Goal: Task Accomplishment & Management: Manage account settings

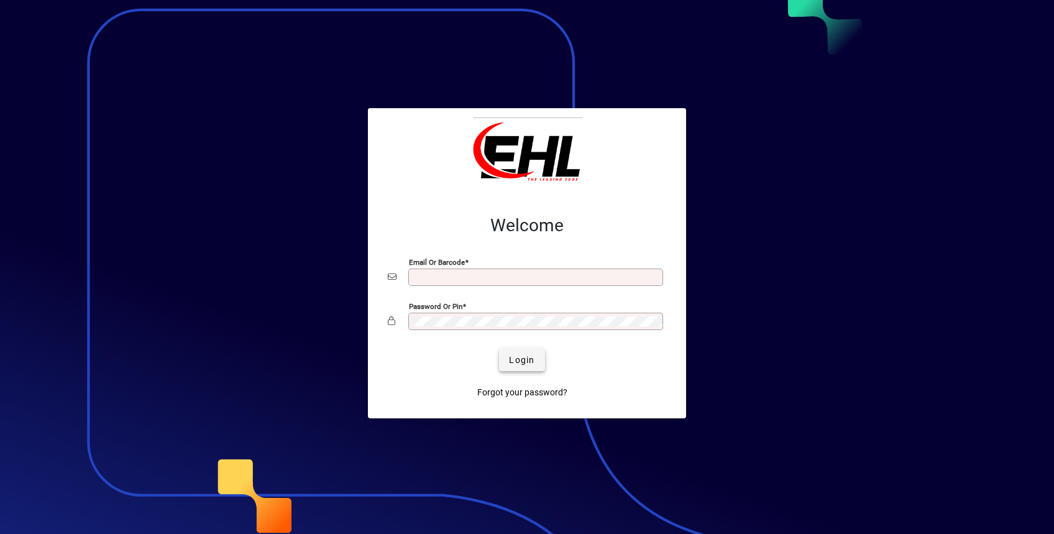
type input "**********"
click at [517, 357] on span "Login" at bounding box center [521, 360] width 25 height 13
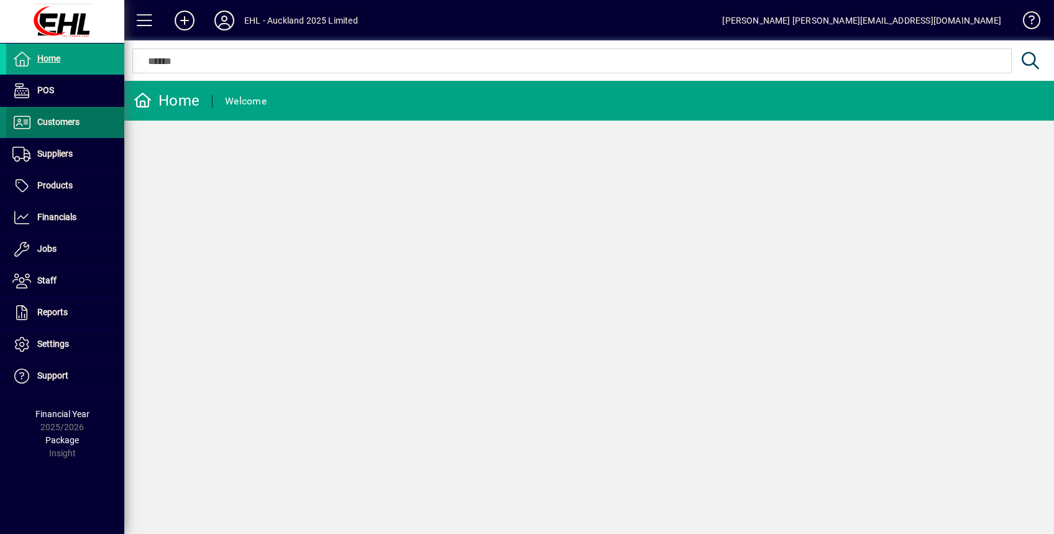
click at [63, 124] on span "Customers" at bounding box center [58, 122] width 42 height 10
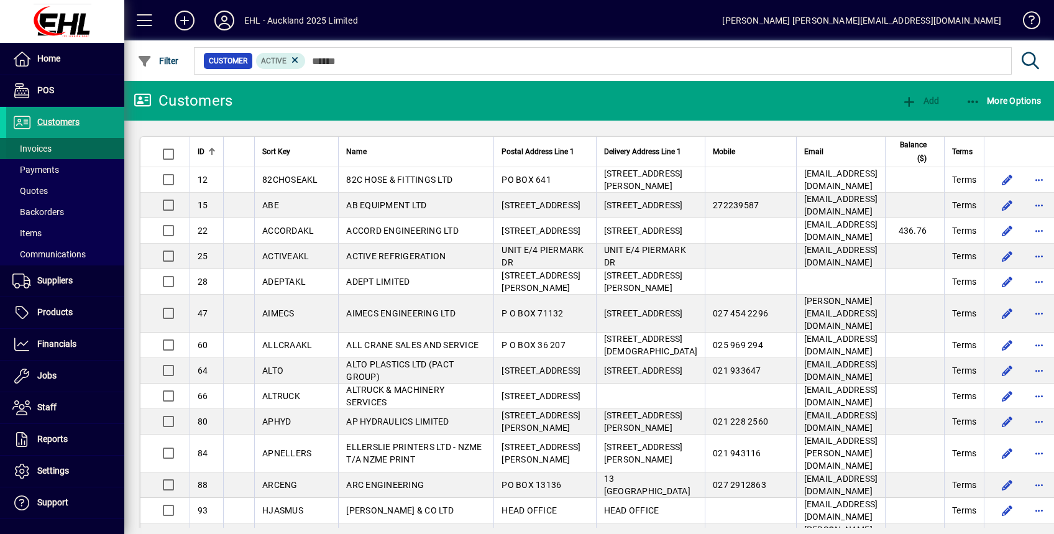
click at [35, 144] on span "Invoices" at bounding box center [31, 149] width 39 height 10
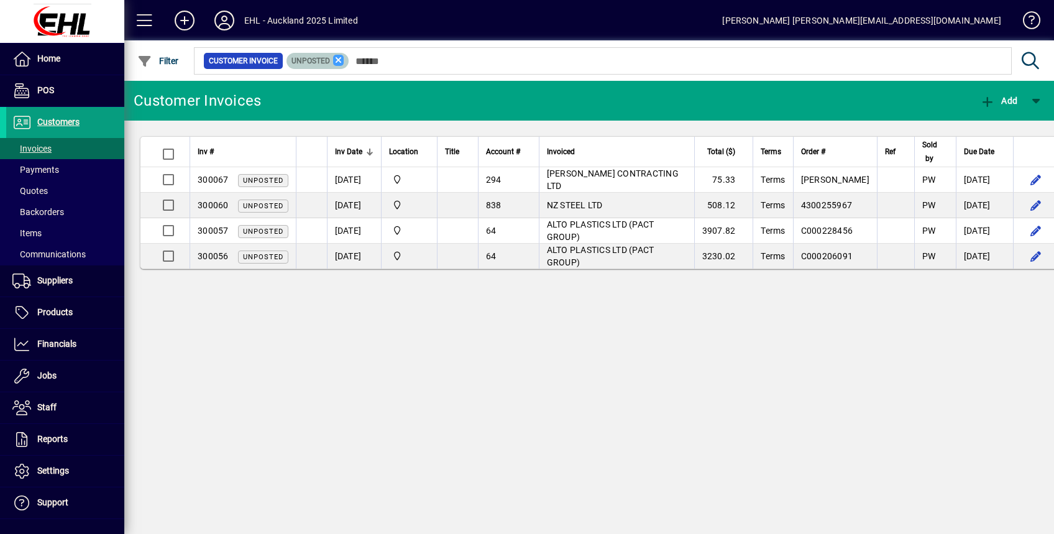
click at [336, 59] on icon at bounding box center [338, 60] width 11 height 11
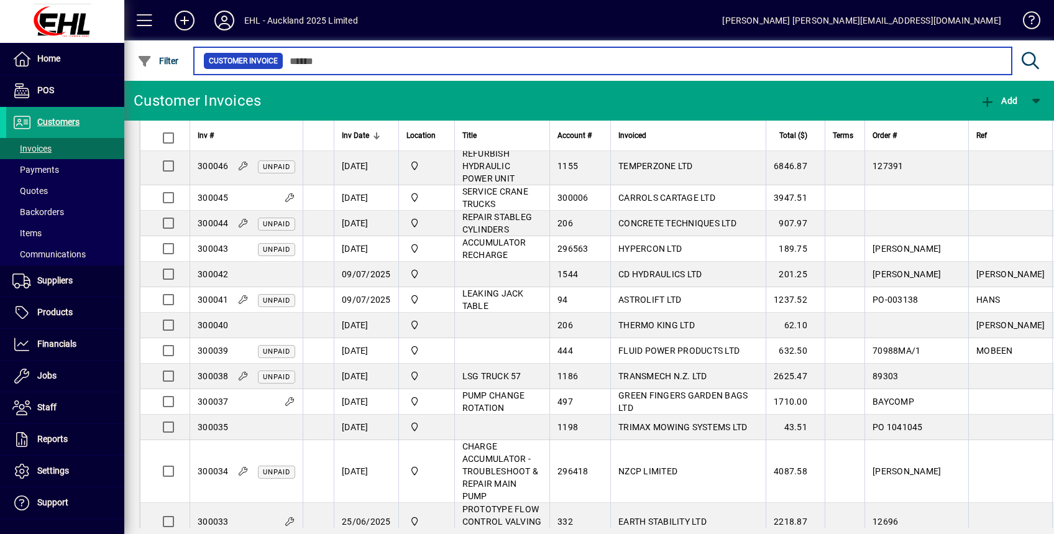
scroll to position [720, 0]
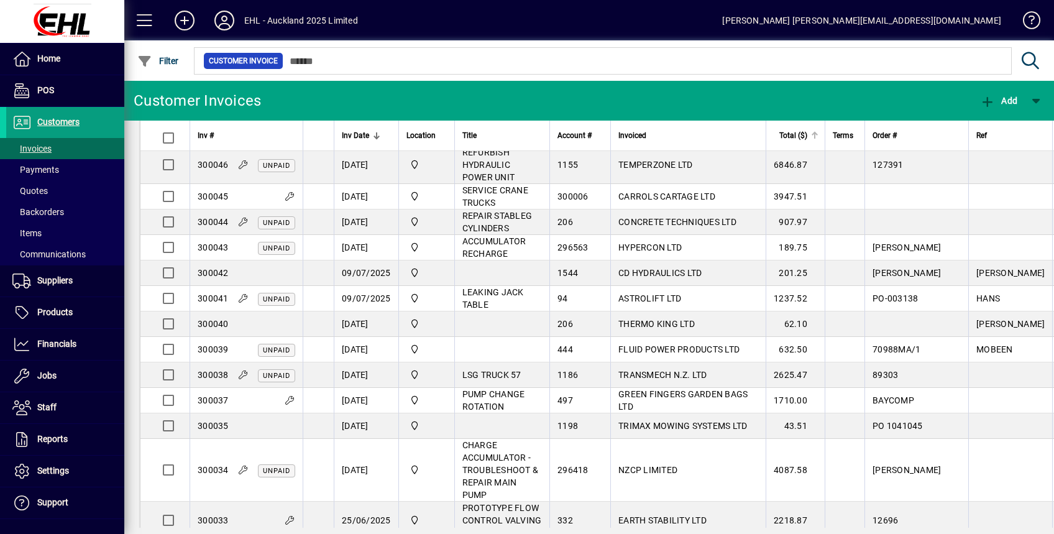
click at [812, 133] on div at bounding box center [814, 134] width 4 height 4
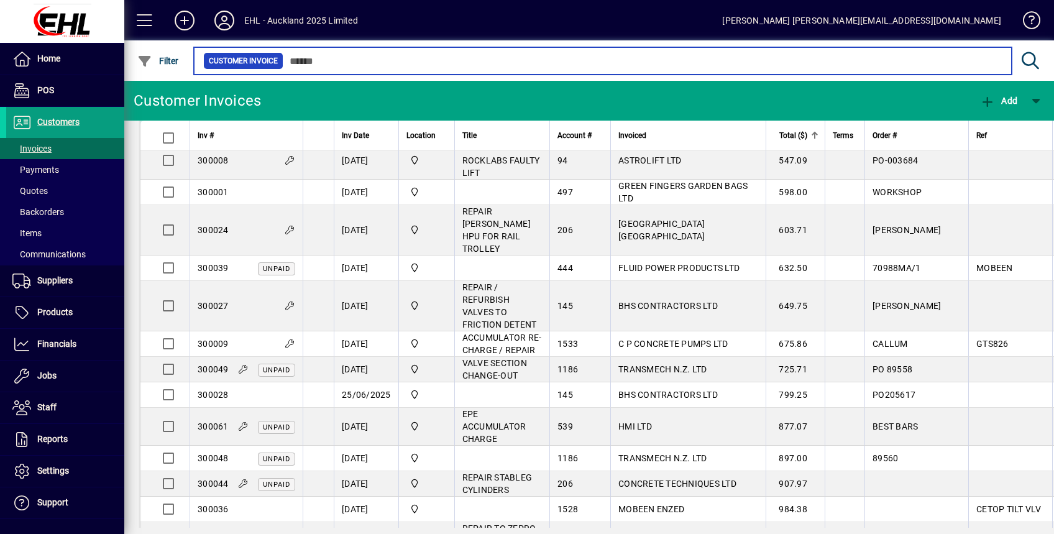
scroll to position [848, 0]
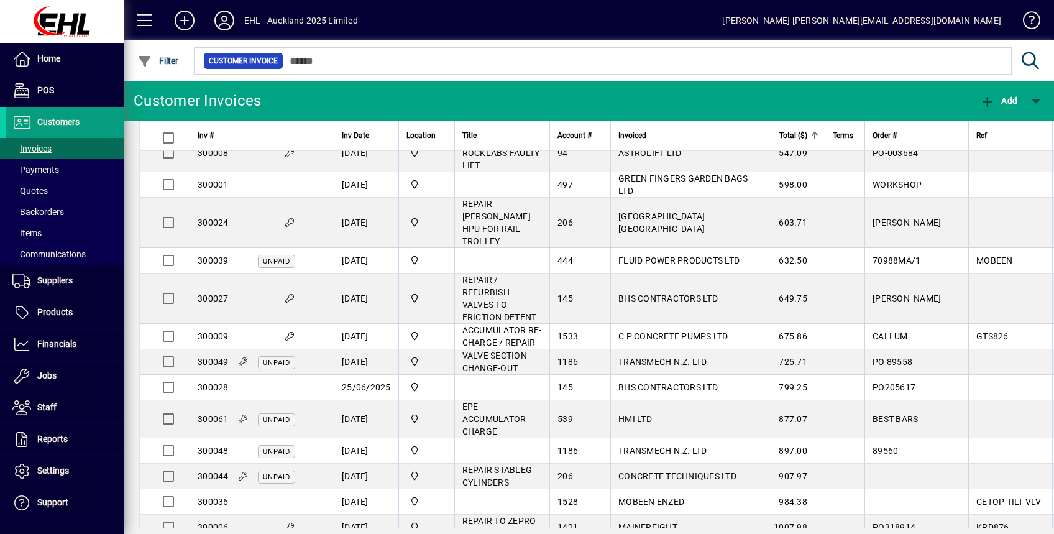
drag, startPoint x: 536, startPoint y: 528, endPoint x: 878, endPoint y: 528, distance: 341.9
click at [878, 528] on div "Customer Invoices Add Inv # Inv Date Location Title Account # Invoiced Total ($…" at bounding box center [589, 307] width 930 height 453
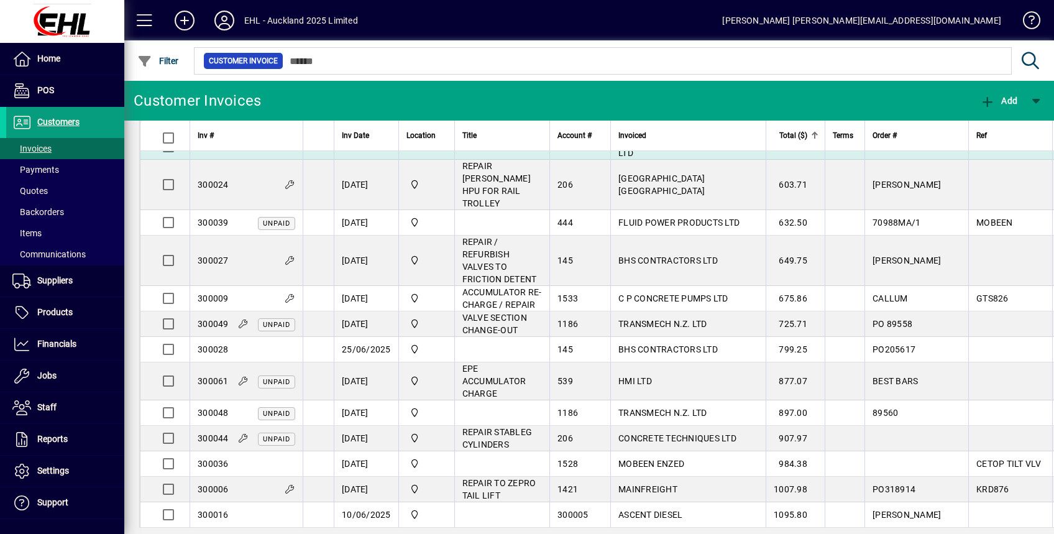
scroll to position [931, 0]
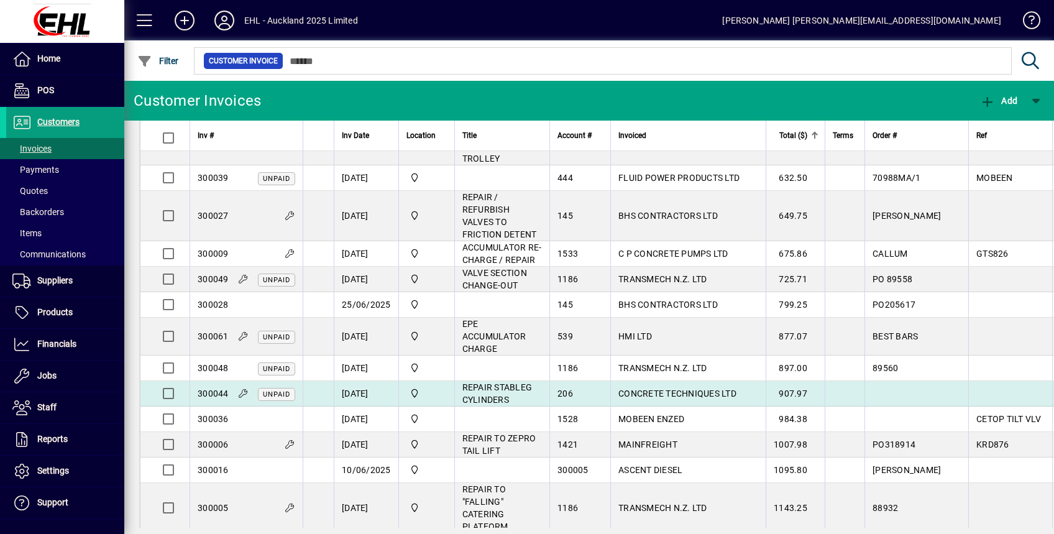
click at [554, 381] on td "206" at bounding box center [580, 393] width 61 height 25
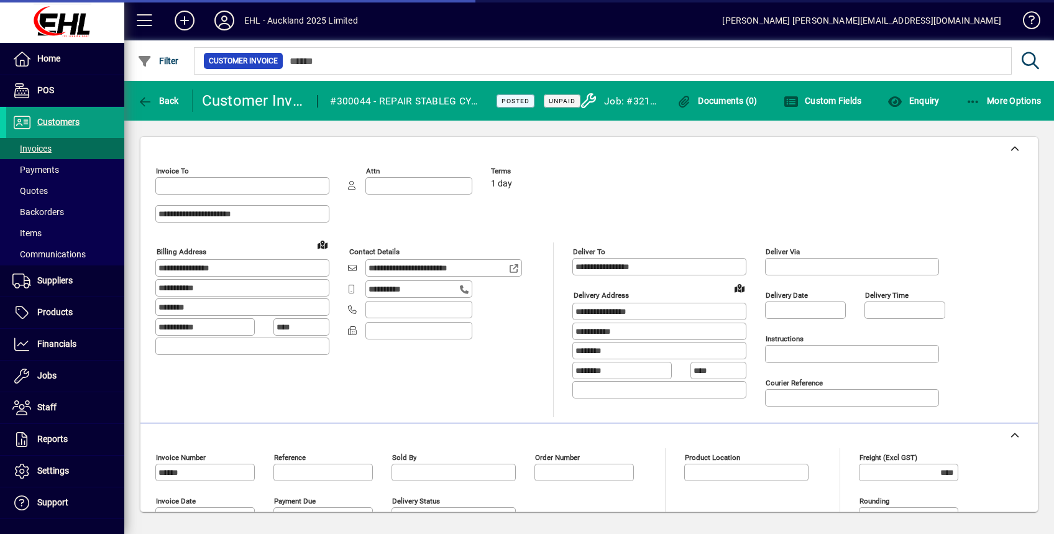
type input "**********"
type input "*******"
type input "**********"
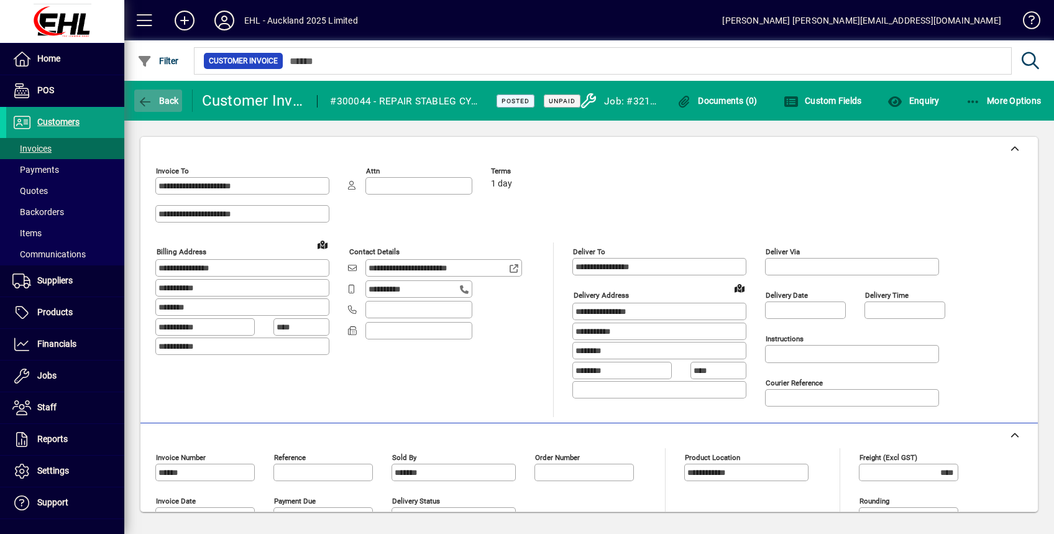
click at [145, 99] on icon "button" at bounding box center [145, 102] width 16 height 12
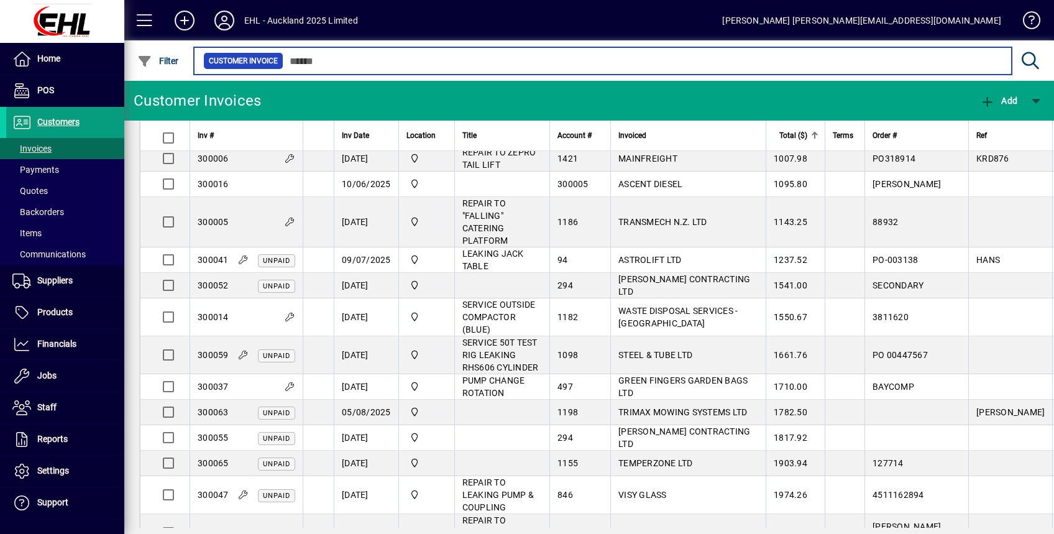
scroll to position [1606, 0]
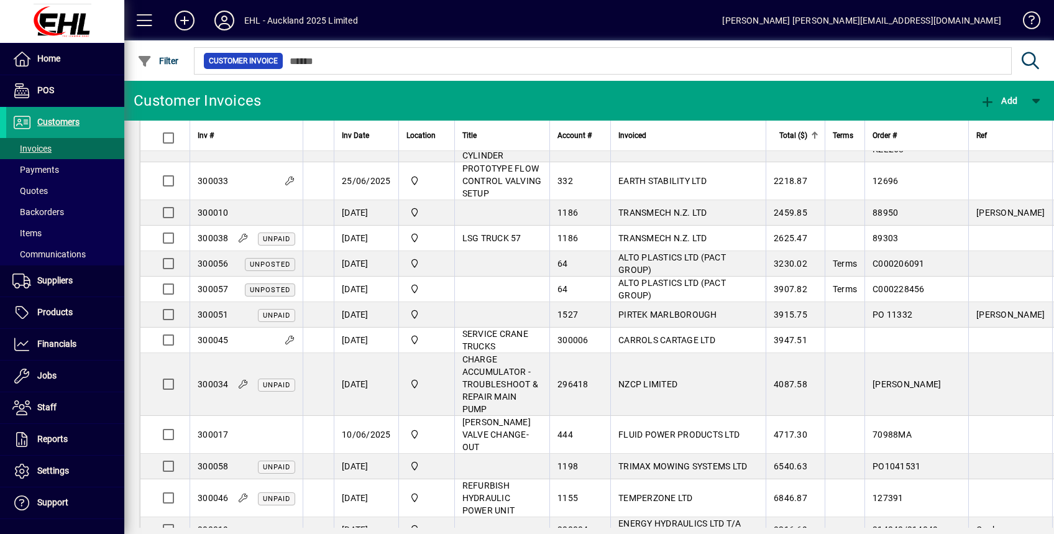
click at [814, 135] on div at bounding box center [814, 135] width 1 height 6
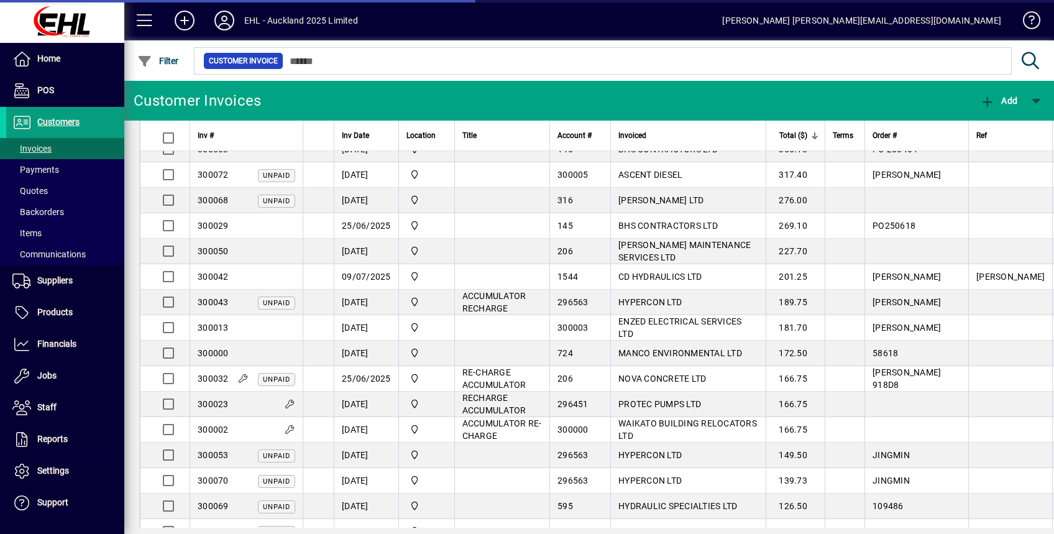
scroll to position [1606, 0]
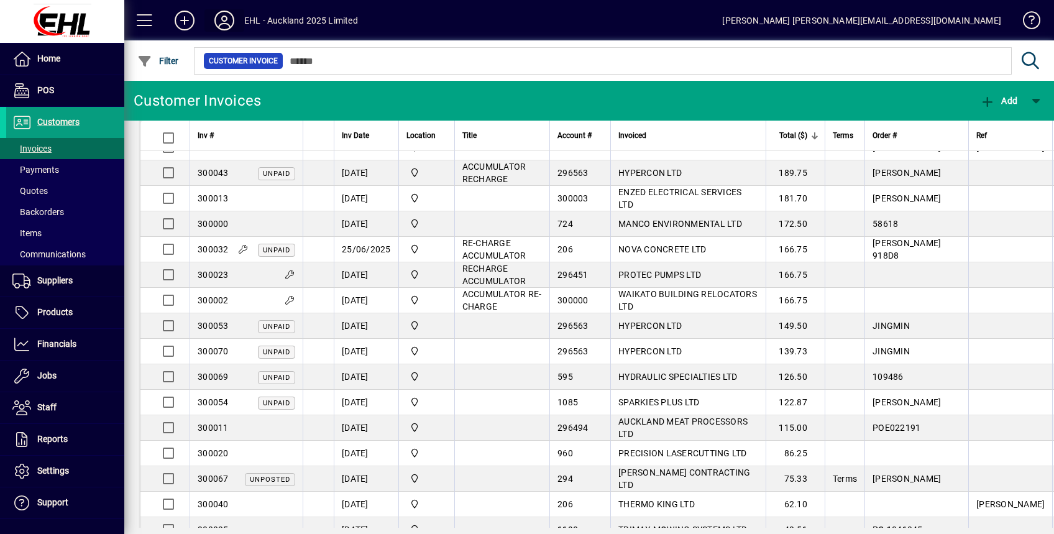
click at [220, 20] on icon at bounding box center [224, 21] width 25 height 20
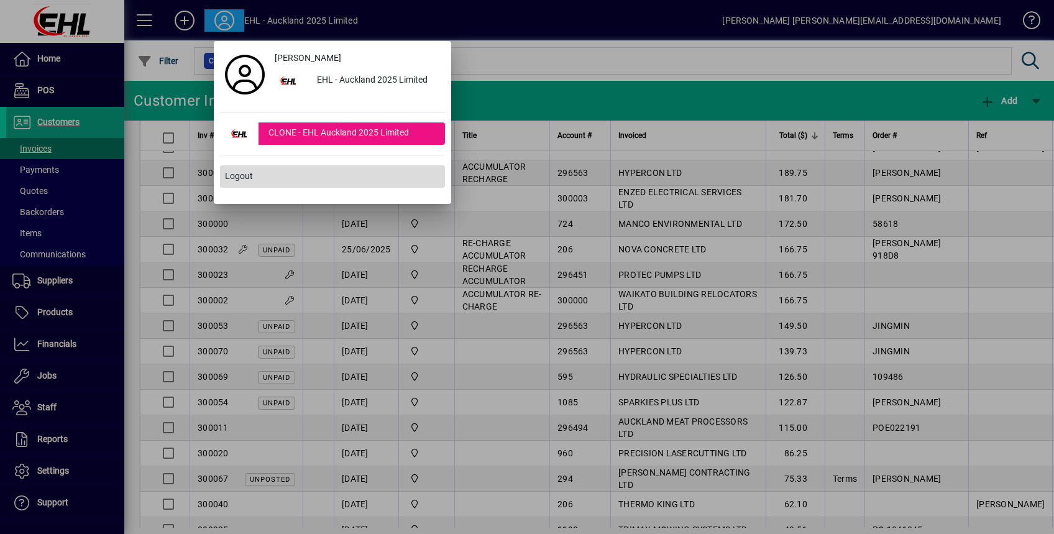
click at [243, 170] on span "Logout" at bounding box center [239, 176] width 28 height 13
